Goal: Information Seeking & Learning: Learn about a topic

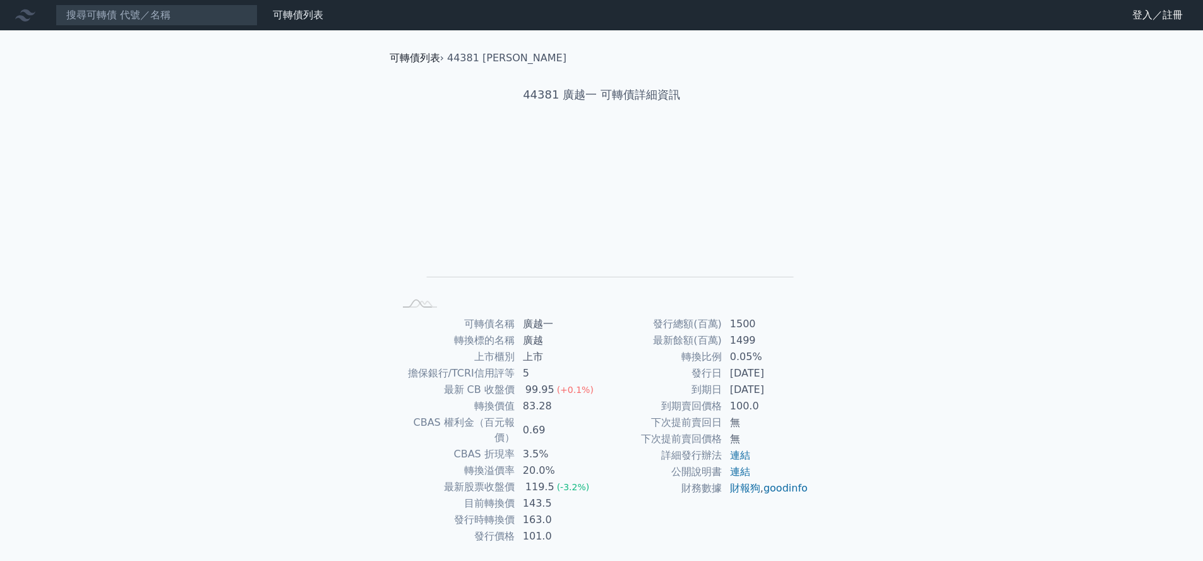
click at [415, 60] on link "可轉債列表" at bounding box center [415, 58] width 51 height 12
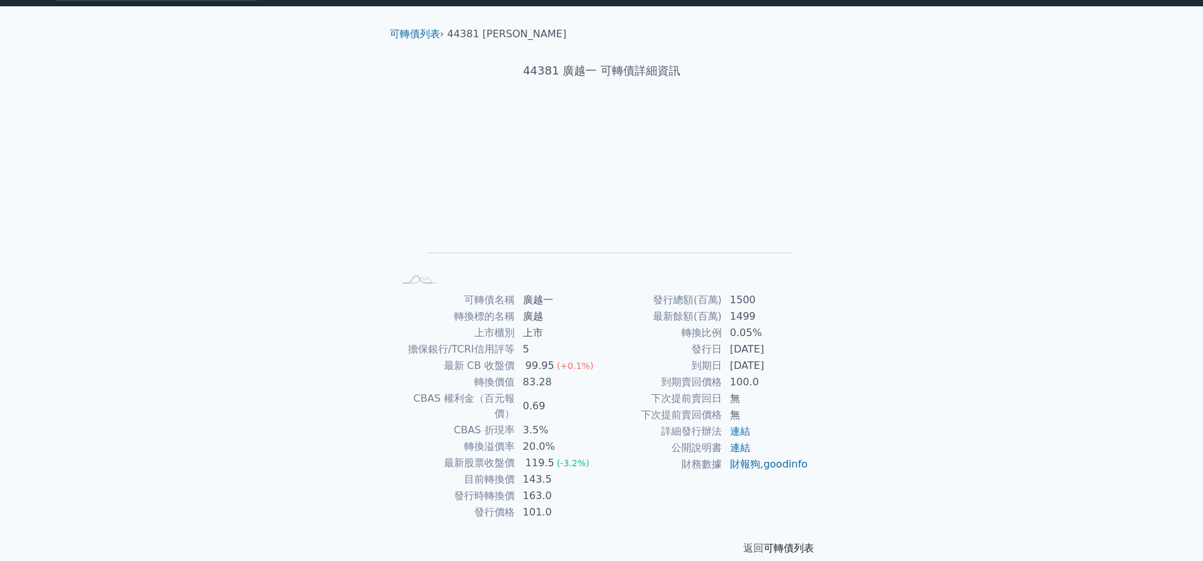
click at [800, 542] on link "可轉債列表" at bounding box center [788, 548] width 51 height 12
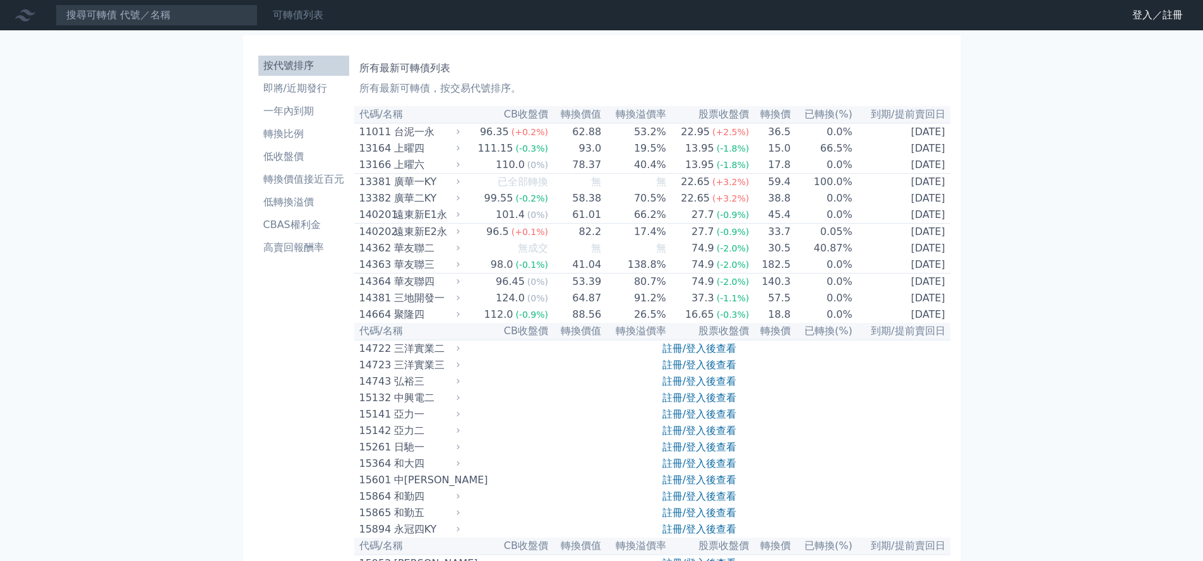
click at [302, 16] on link "可轉債列表" at bounding box center [298, 15] width 51 height 12
click at [1140, 15] on link "登入／註冊" at bounding box center [1157, 15] width 71 height 20
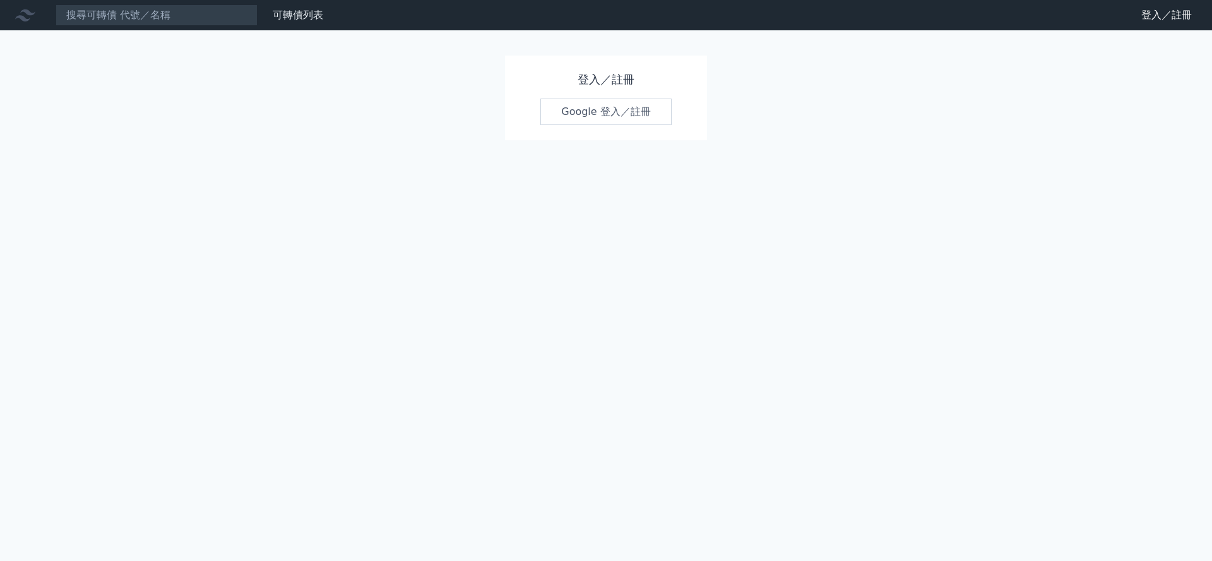
click at [577, 112] on link "Google 登入／註冊" at bounding box center [606, 112] width 131 height 27
